Goal: Transaction & Acquisition: Purchase product/service

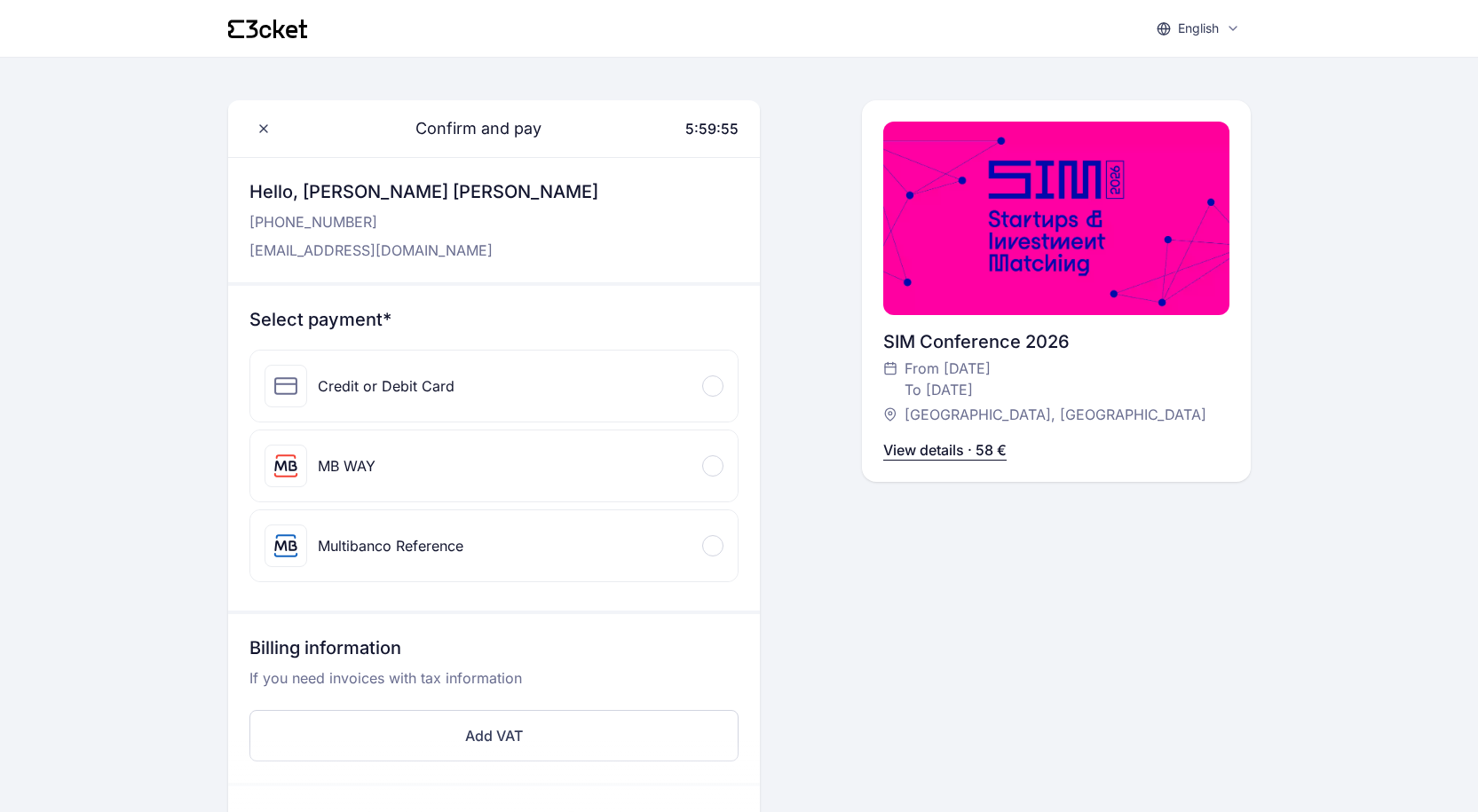
click at [719, 463] on div at bounding box center [714, 466] width 22 height 22
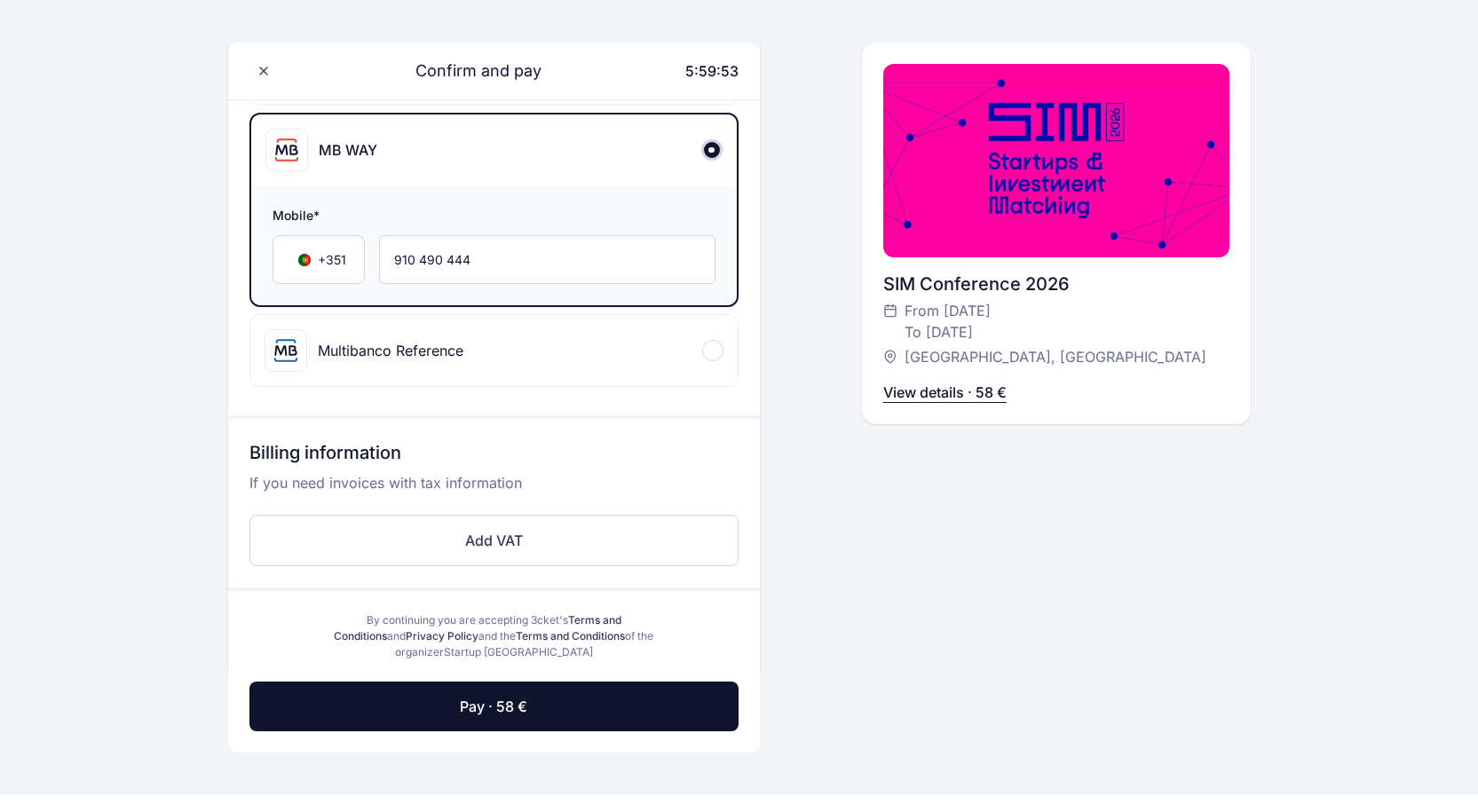
scroll to position [355, 0]
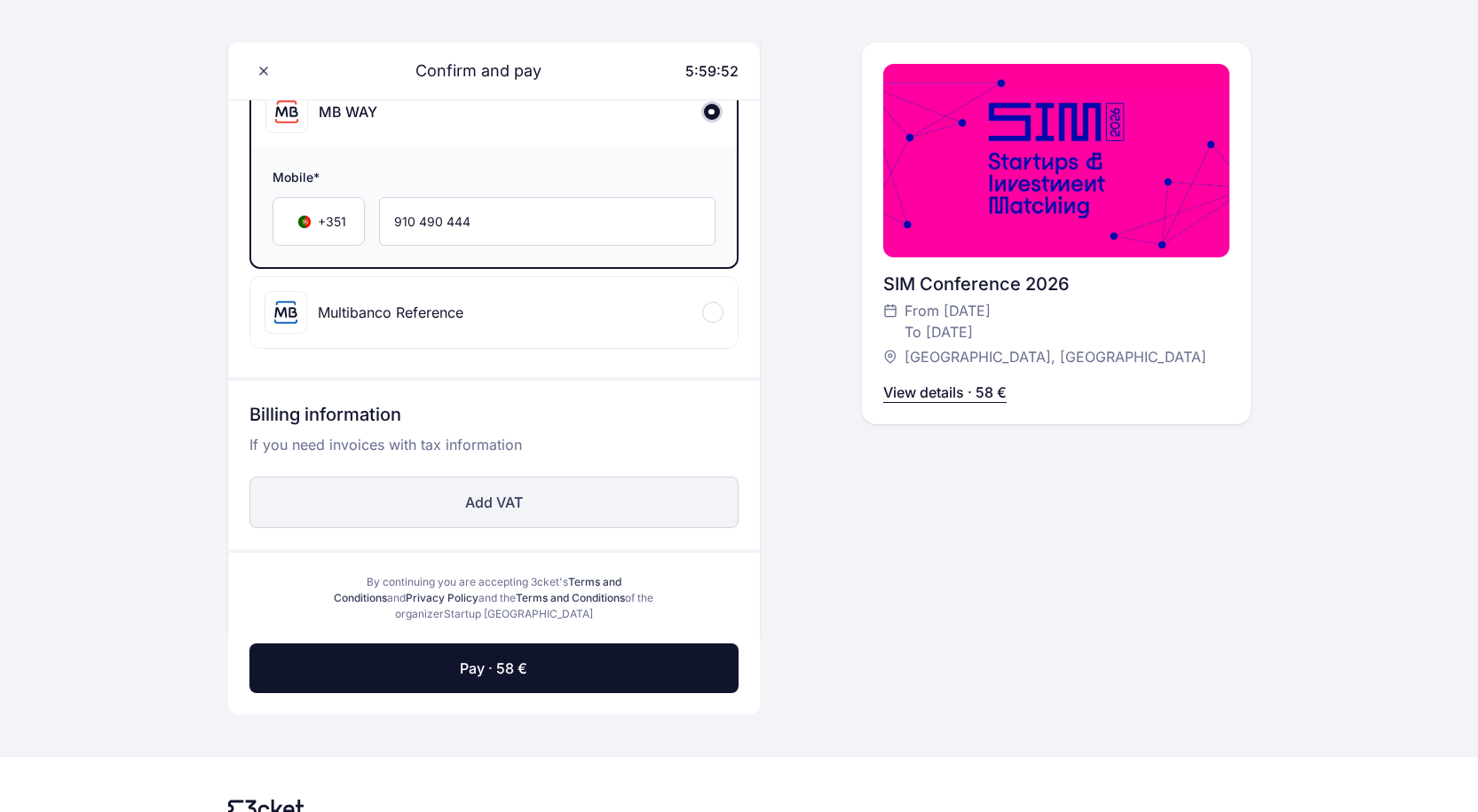
click at [499, 504] on button "Add VAT" at bounding box center [494, 502] width 490 height 52
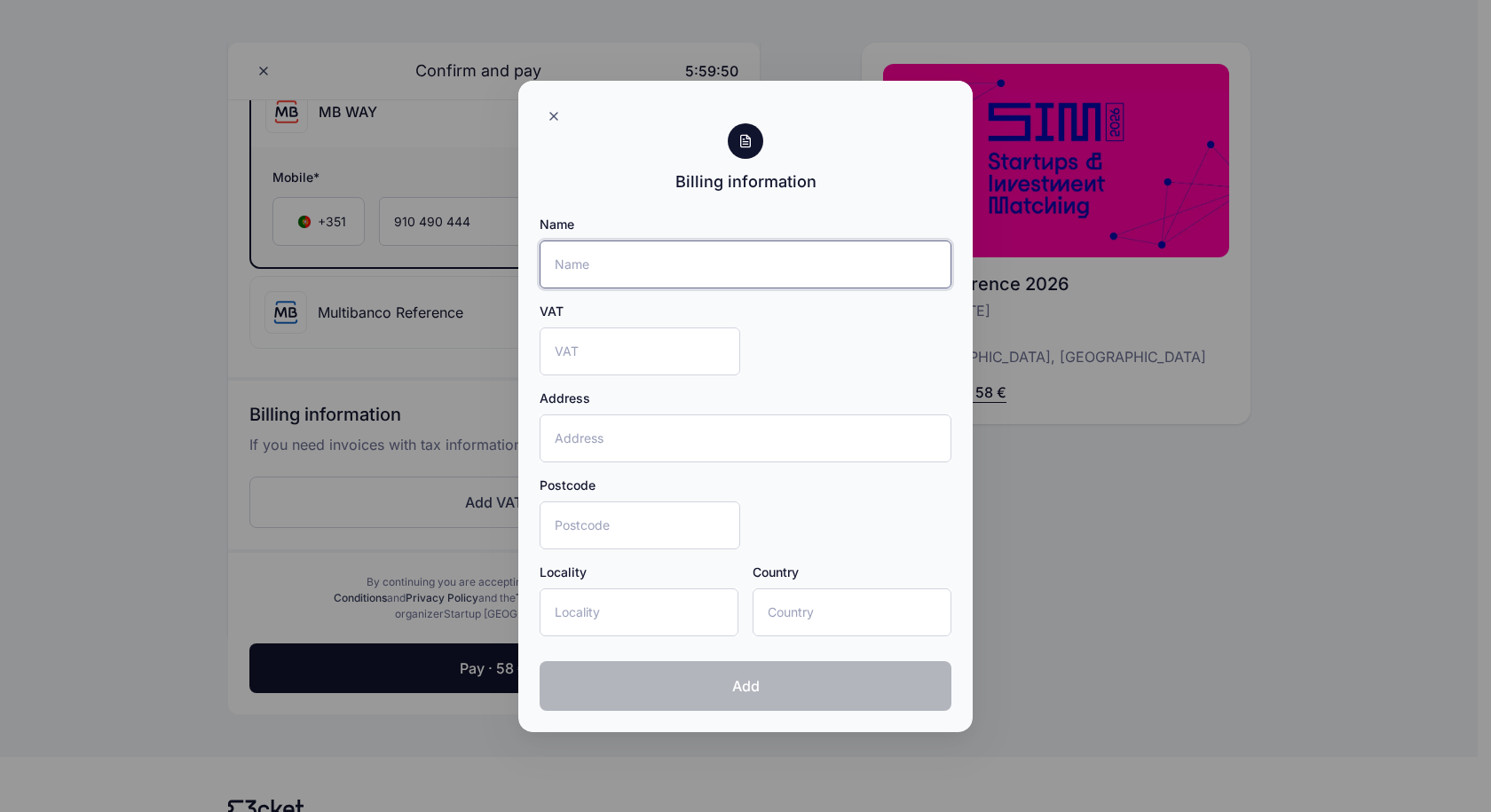
click at [642, 276] on input "Name" at bounding box center [745, 264] width 411 height 48
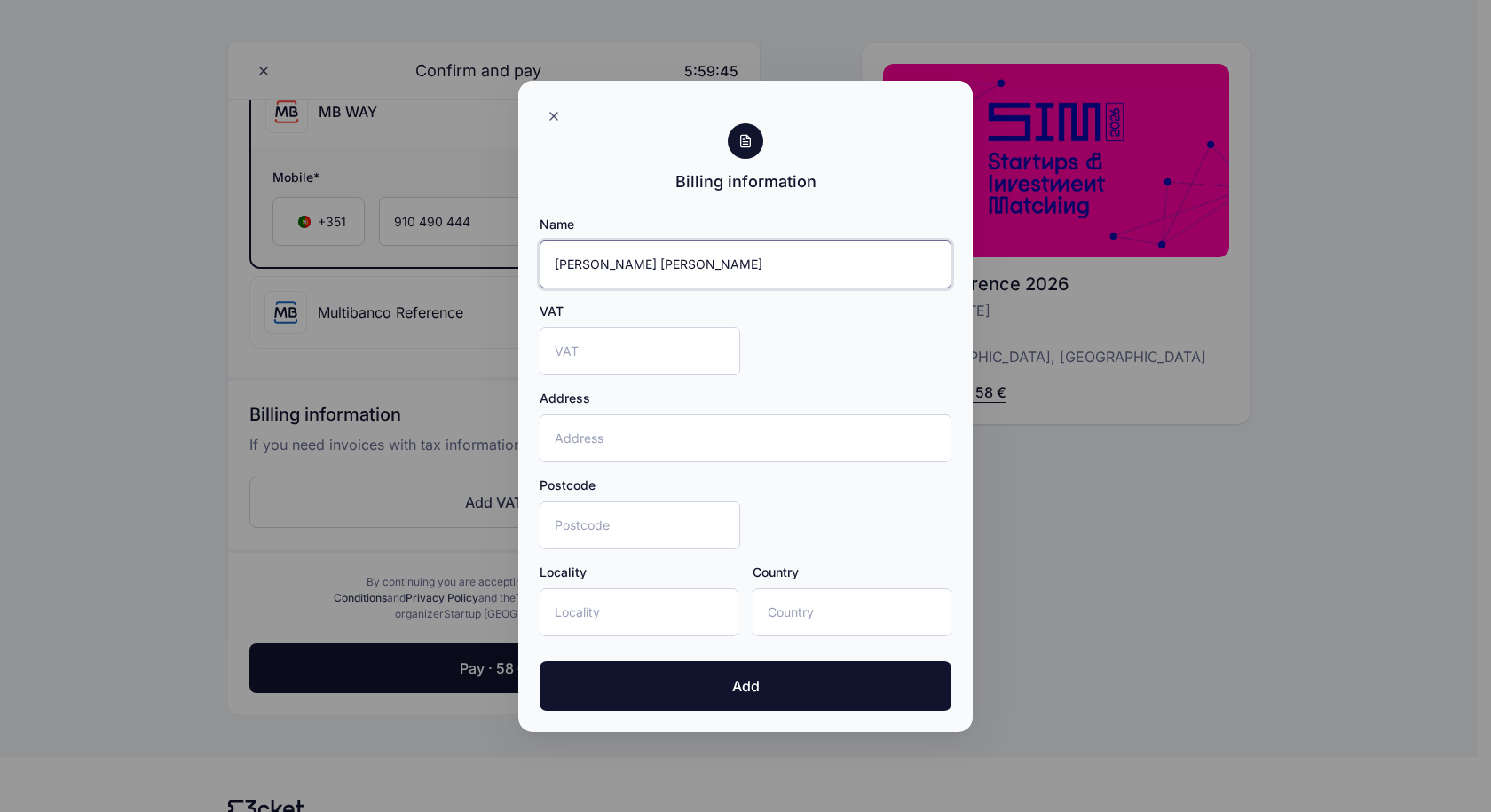
type input "[PERSON_NAME] [PERSON_NAME]"
type input "308645391"
click at [638, 440] on input "Address" at bounding box center [745, 438] width 411 height 48
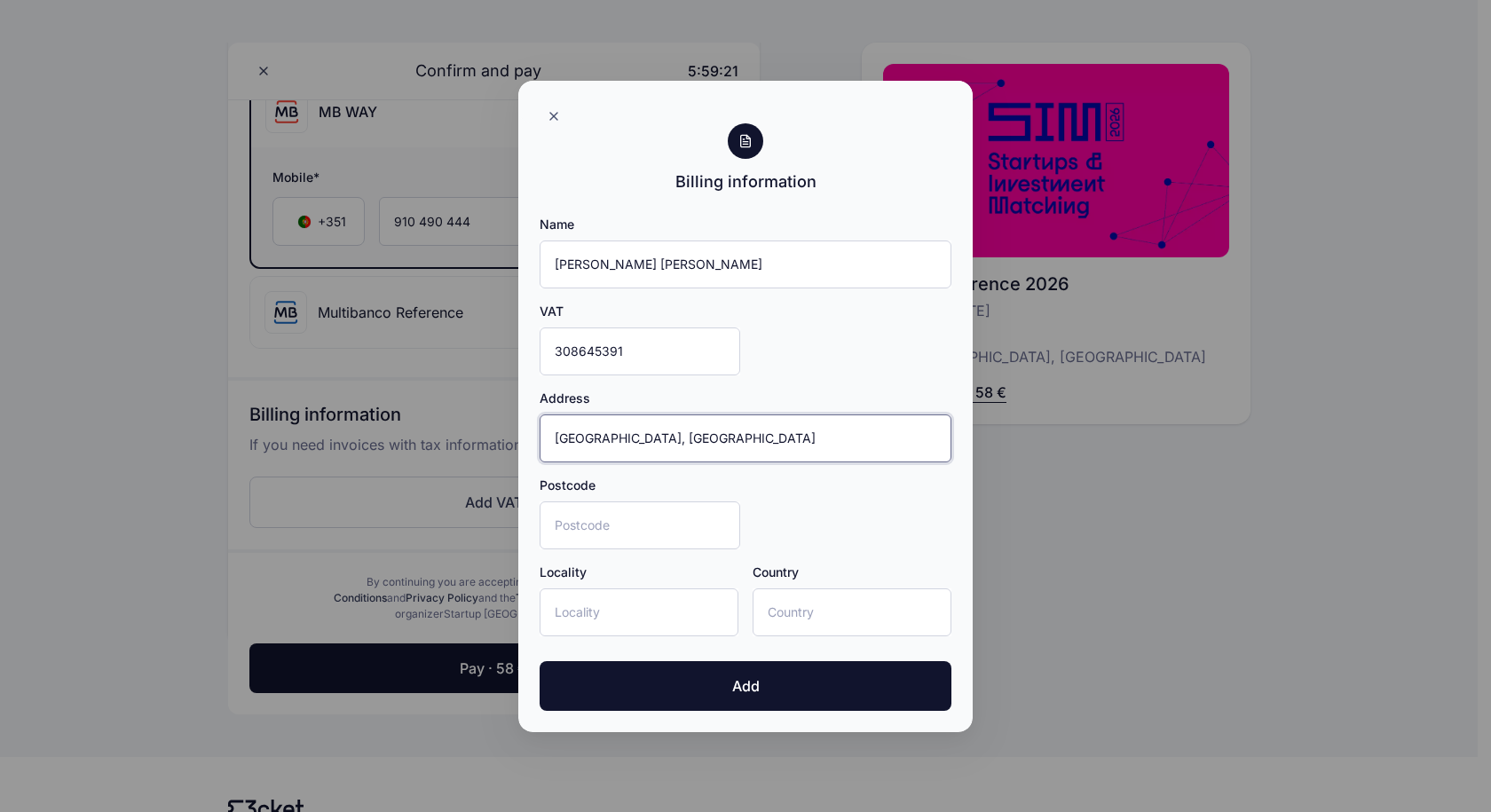
type input "Rua dos Peões, Edificio Verdemar"
click at [646, 528] on input "Postcode" at bounding box center [639, 525] width 200 height 48
type input "8125-102"
click at [625, 606] on input "Locality" at bounding box center [638, 612] width 198 height 48
type input "Loule"
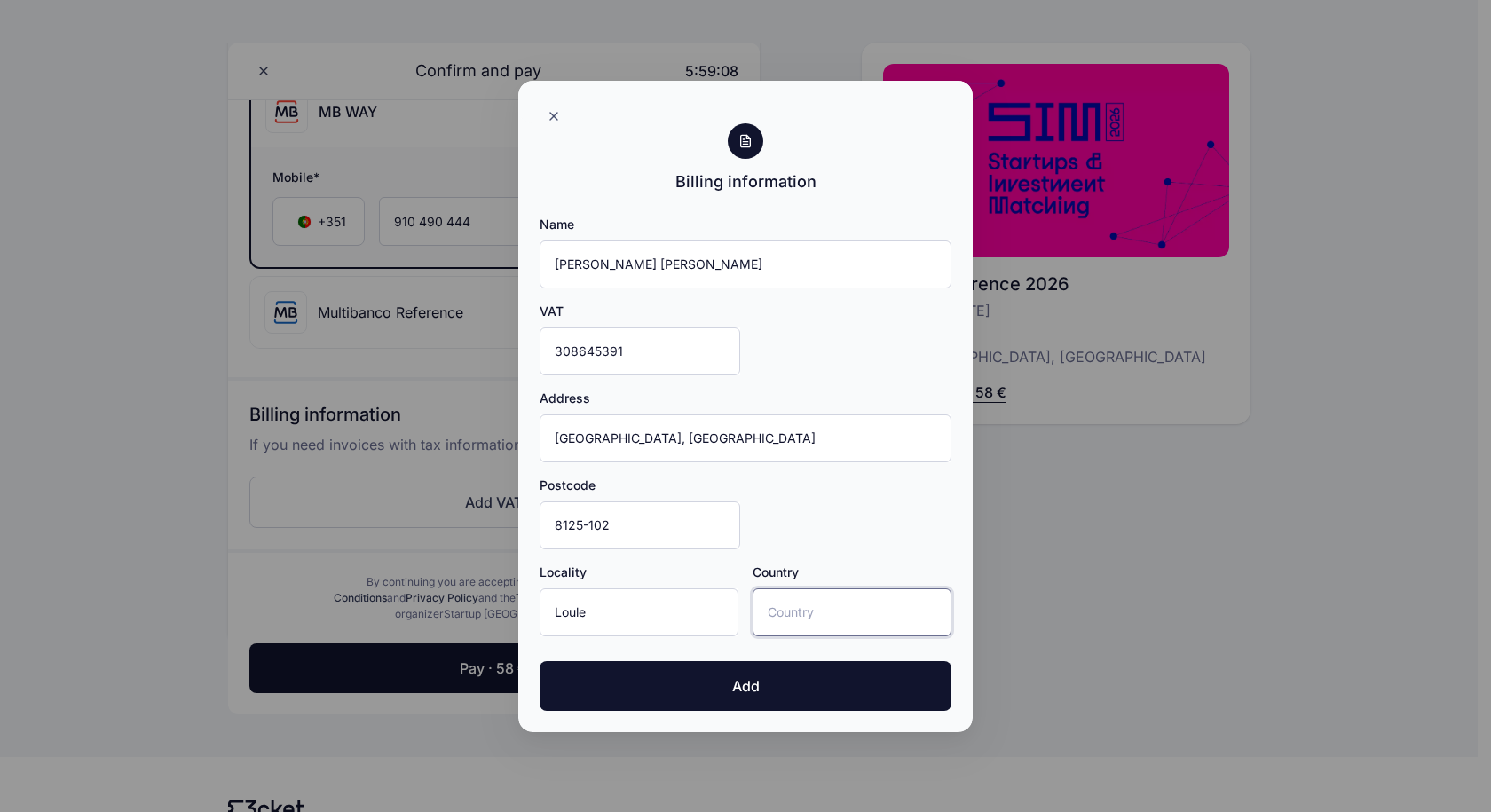
click at [828, 618] on input "Country" at bounding box center [851, 612] width 198 height 48
type input "Portugal"
drag, startPoint x: 666, startPoint y: 611, endPoint x: 307, endPoint y: 601, distance: 359.1
click at [307, 598] on div "Billing information Name Santiago Fernandez Bender VAT 308645391 Address Rua do…" at bounding box center [745, 406] width 1491 height 812
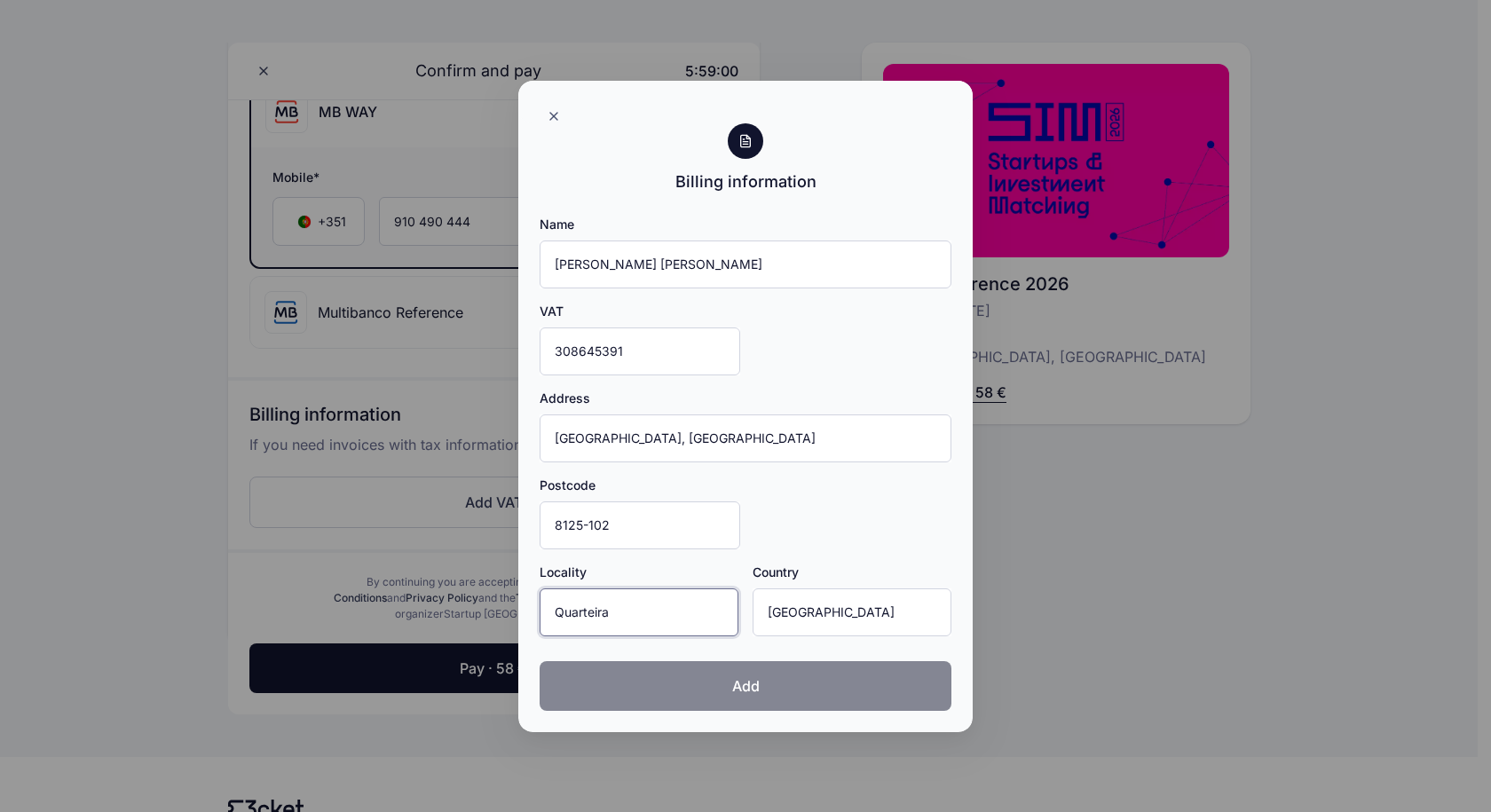
type input "Quarteira"
click at [775, 683] on button "Add" at bounding box center [745, 685] width 411 height 50
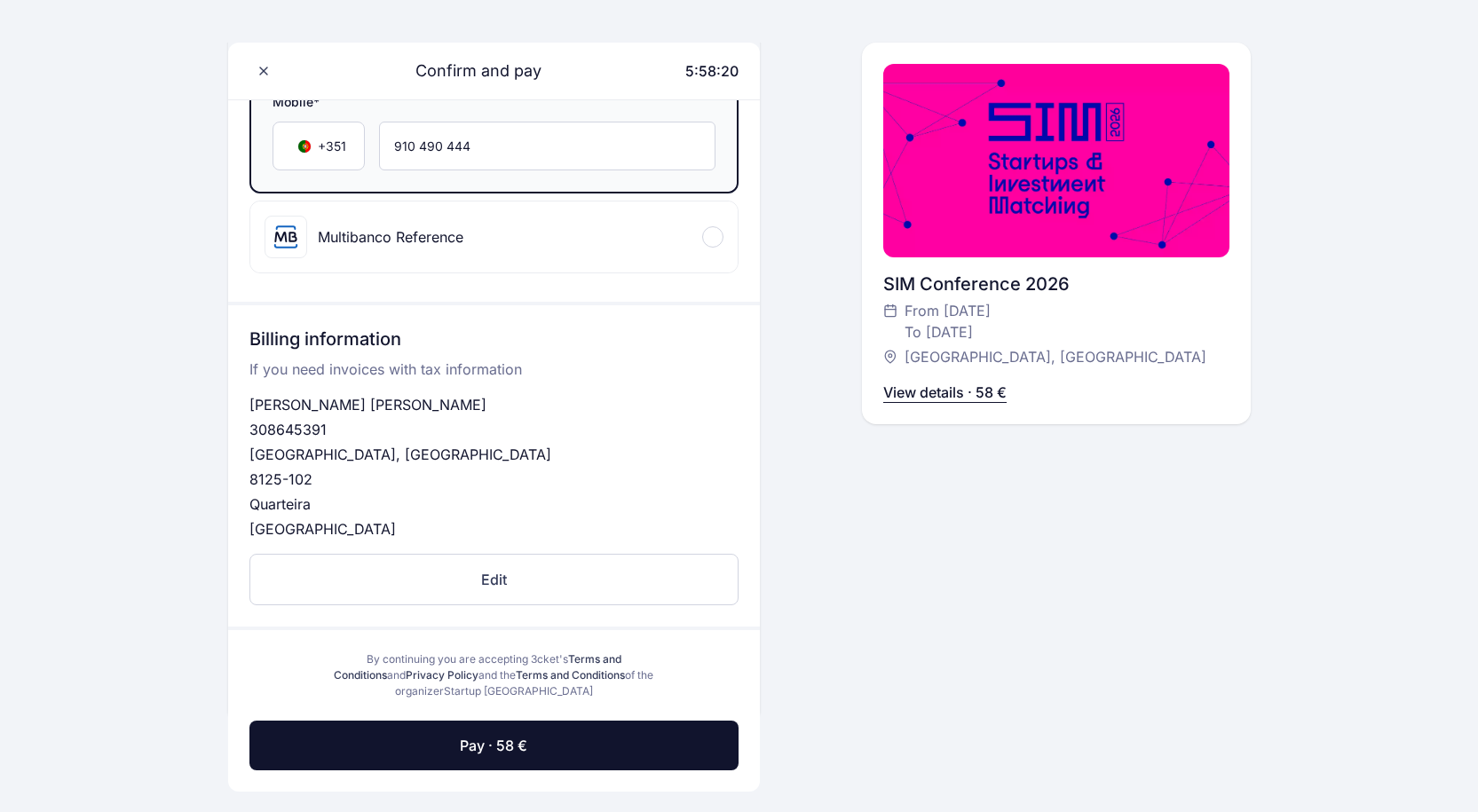
scroll to position [594, 0]
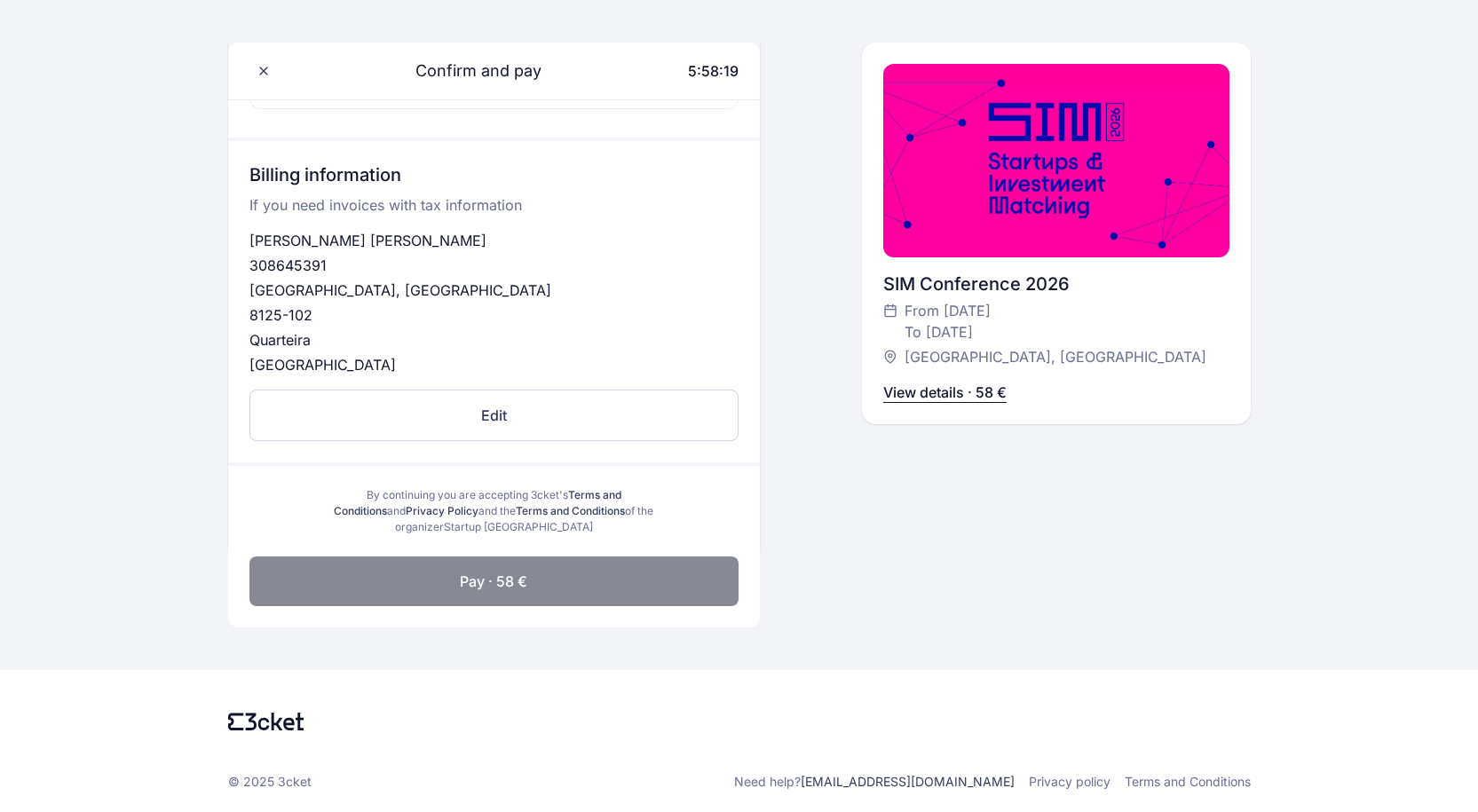
click at [537, 571] on button "Pay · 58 €" at bounding box center [494, 581] width 490 height 50
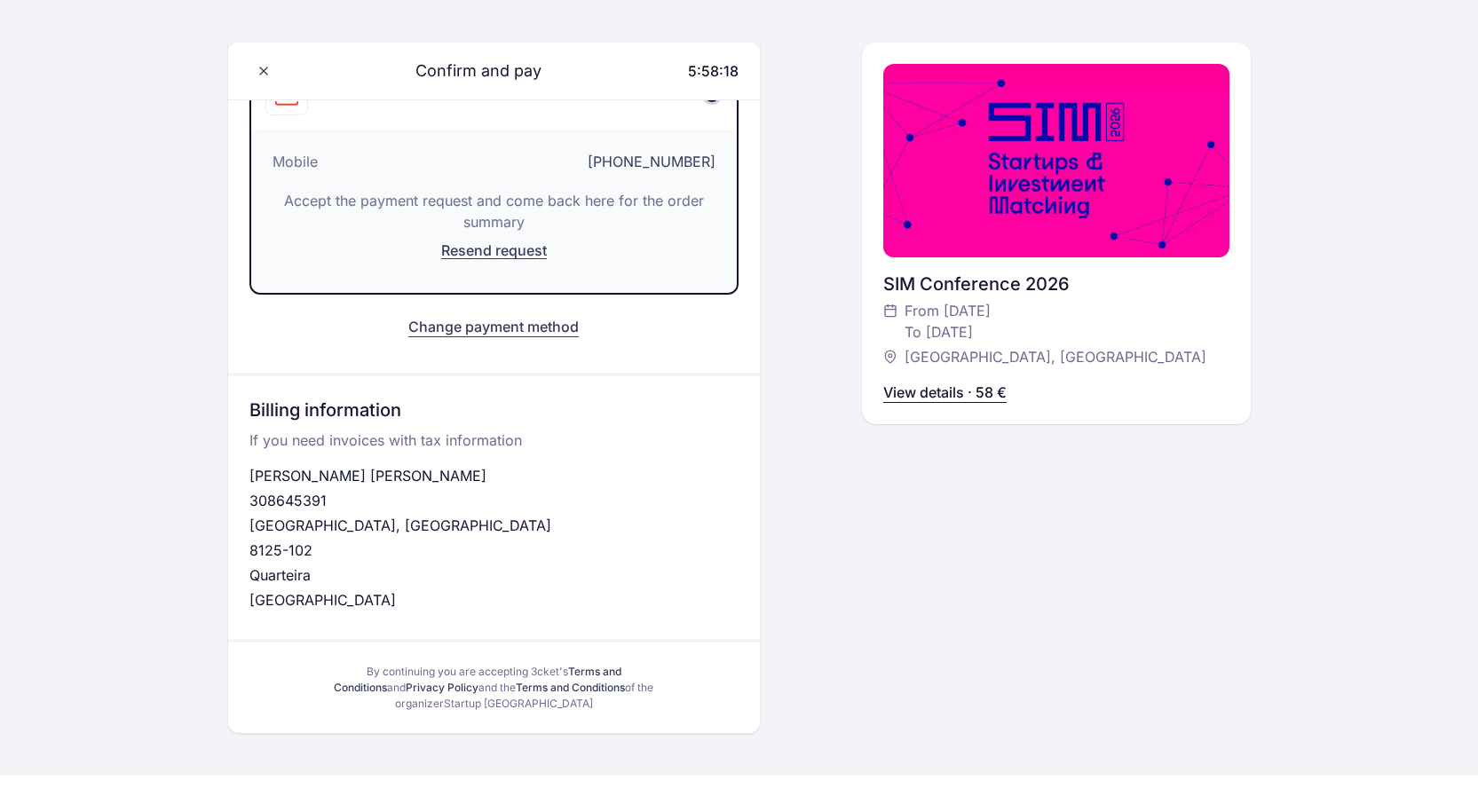
scroll to position [187, 0]
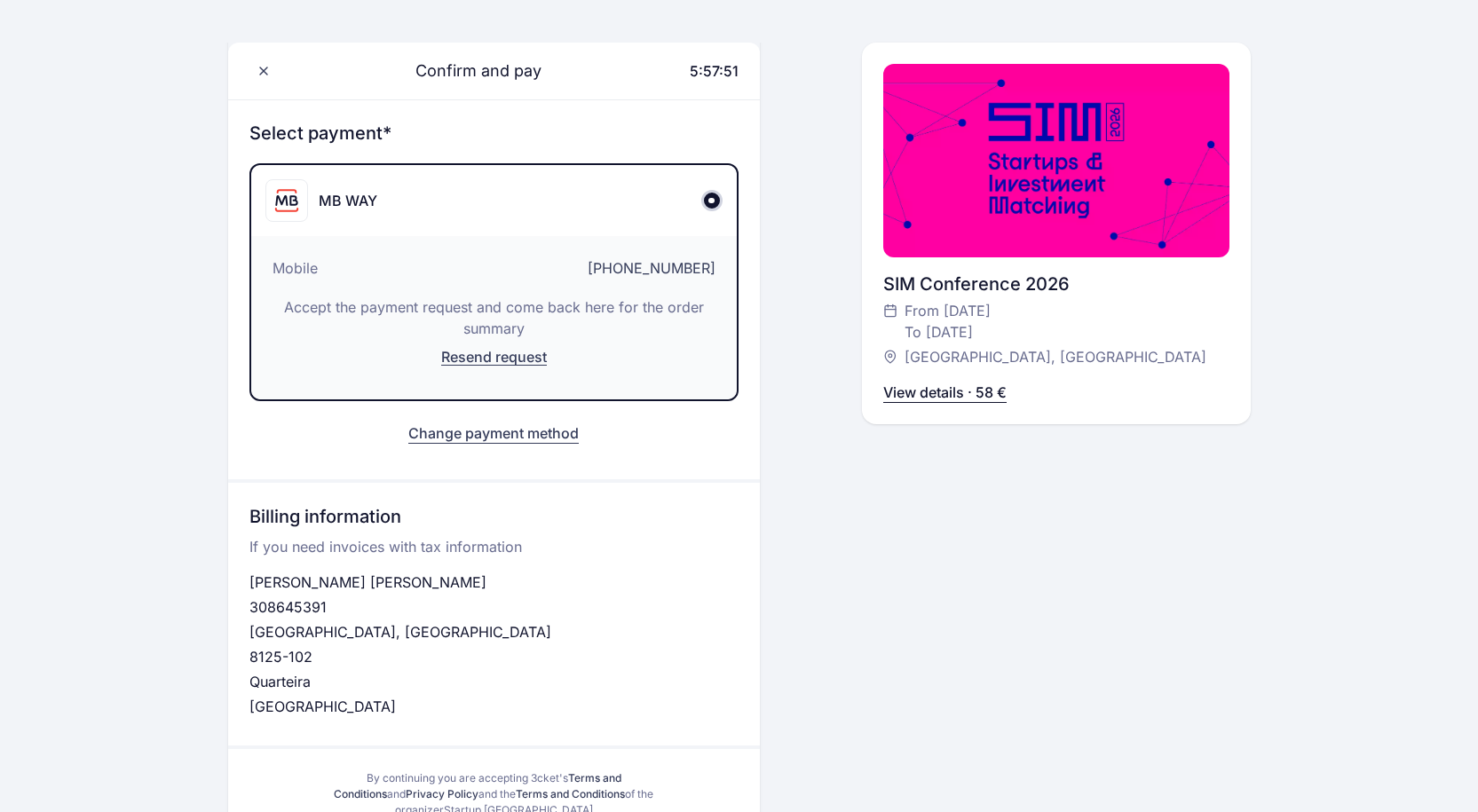
click at [484, 361] on span "Resend request" at bounding box center [494, 357] width 106 height 18
click at [529, 357] on span "Resend request" at bounding box center [494, 357] width 106 height 18
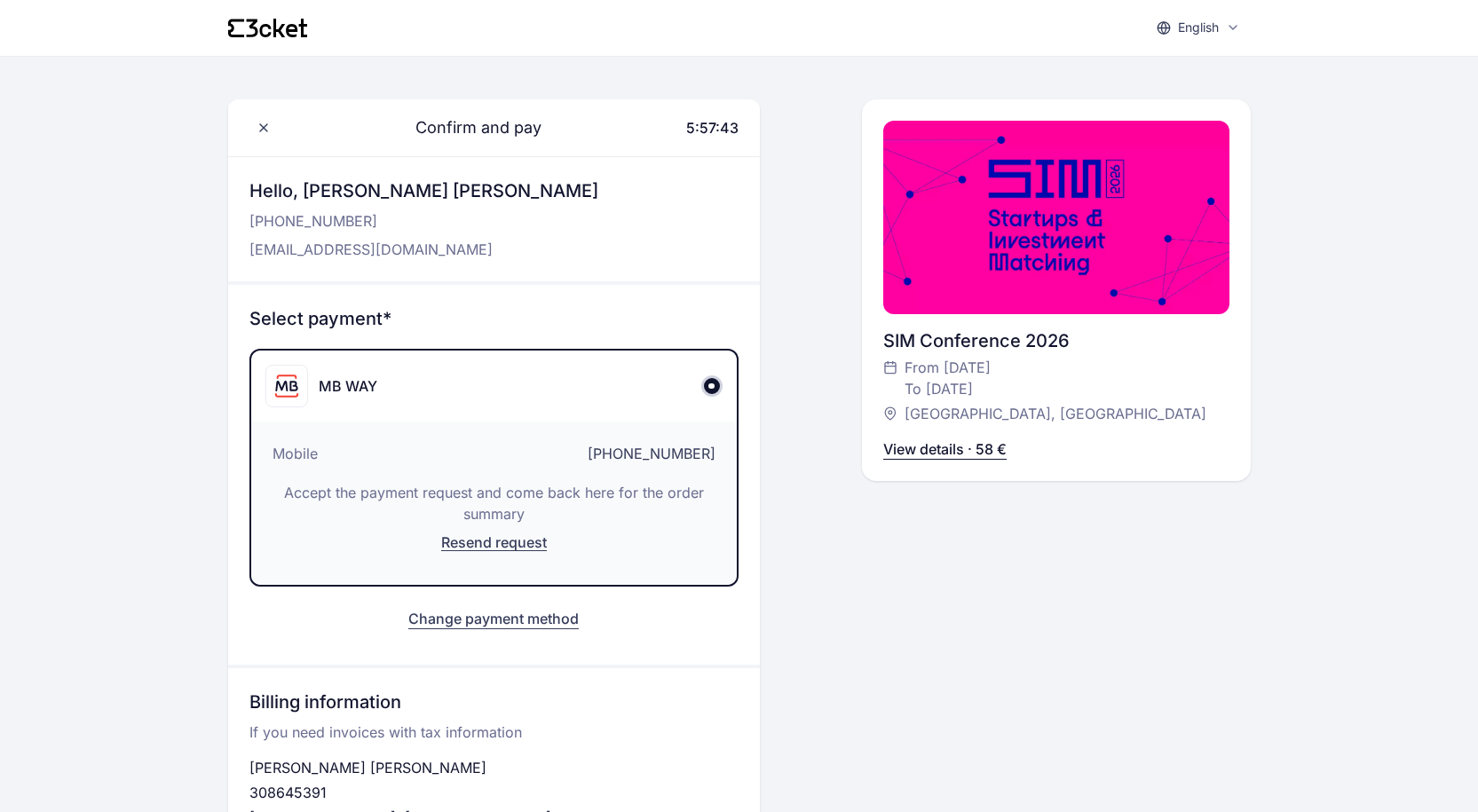
scroll to position [0, 0]
click at [529, 538] on span "Resend request" at bounding box center [494, 543] width 106 height 18
click at [946, 454] on p "View details · 58 €" at bounding box center [945, 450] width 123 height 22
